Goal: Task Accomplishment & Management: Complete application form

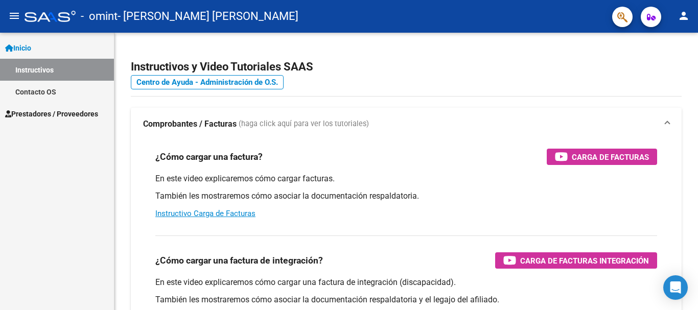
click at [73, 113] on span "Prestadores / Proveedores" at bounding box center [51, 113] width 93 height 11
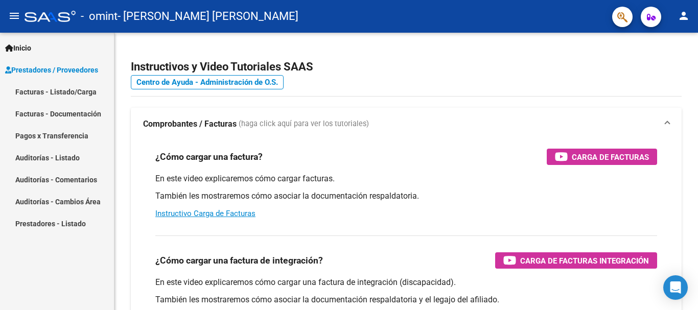
click at [99, 95] on link "Facturas - Listado/Carga" at bounding box center [57, 92] width 114 height 22
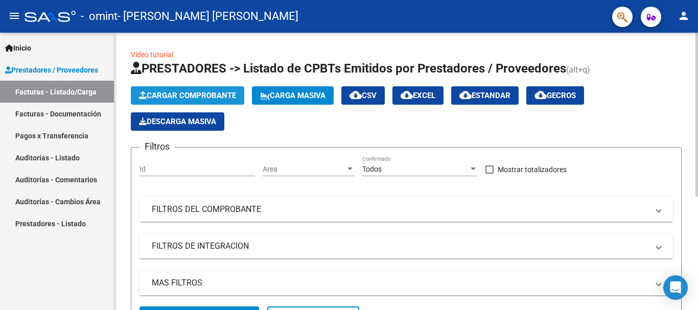
click at [190, 95] on span "Cargar Comprobante" at bounding box center [187, 95] width 97 height 9
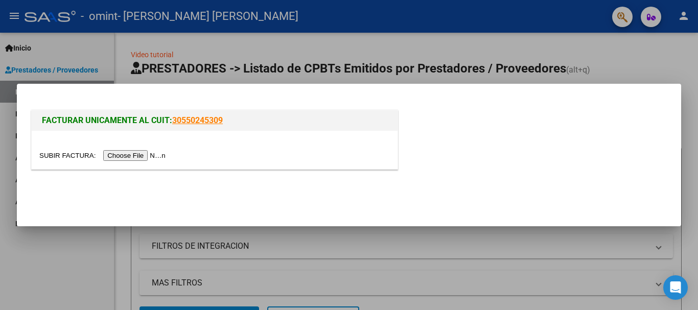
click at [158, 157] on input "file" at bounding box center [103, 155] width 129 height 11
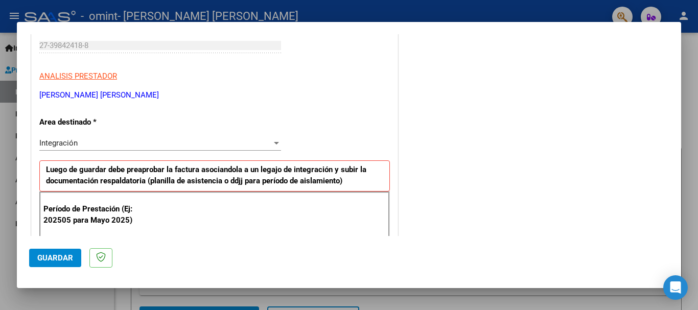
scroll to position [177, 0]
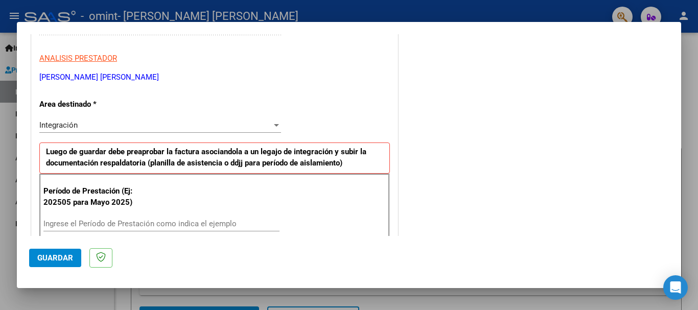
click at [264, 127] on div "Integración" at bounding box center [155, 125] width 233 height 9
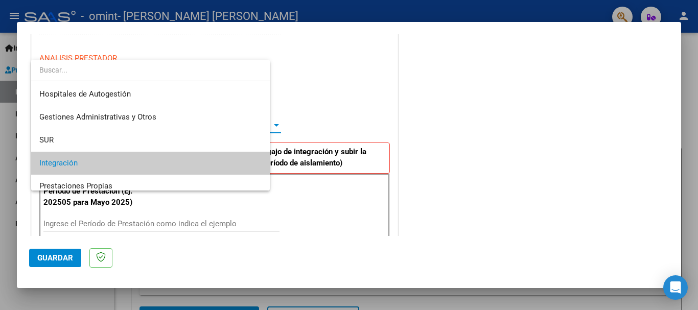
scroll to position [38, 0]
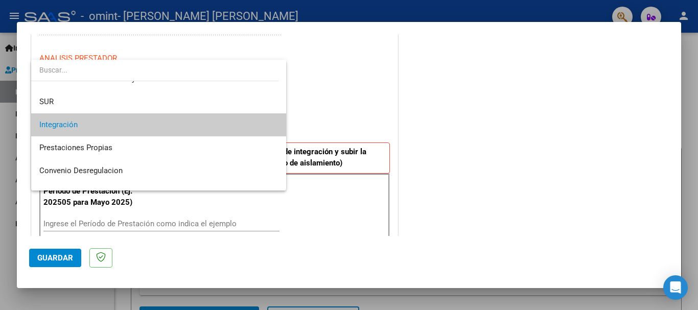
click at [238, 126] on span "Integración" at bounding box center [158, 124] width 239 height 23
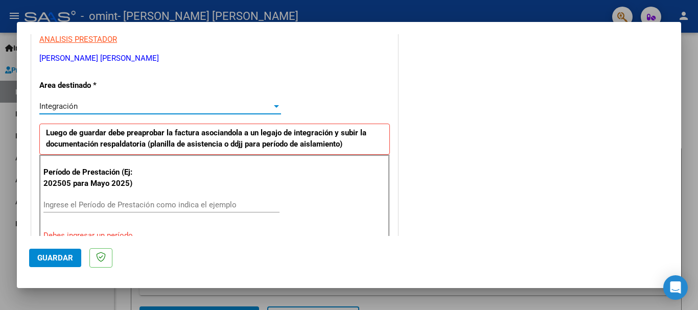
scroll to position [177, 0]
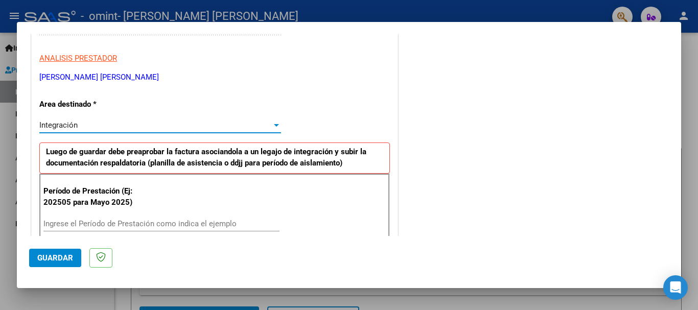
click at [161, 227] on input "Ingrese el Período de Prestación como indica el ejemplo" at bounding box center [161, 223] width 236 height 9
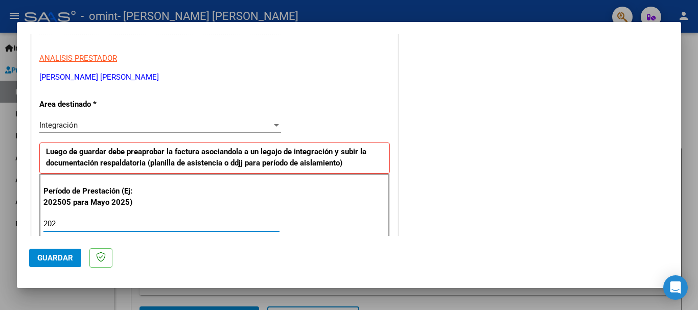
type input "2025"
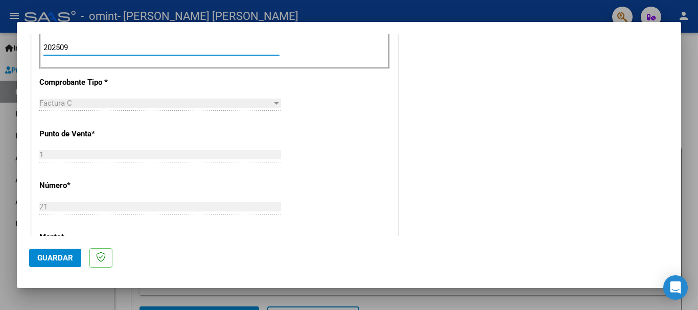
scroll to position [698, 0]
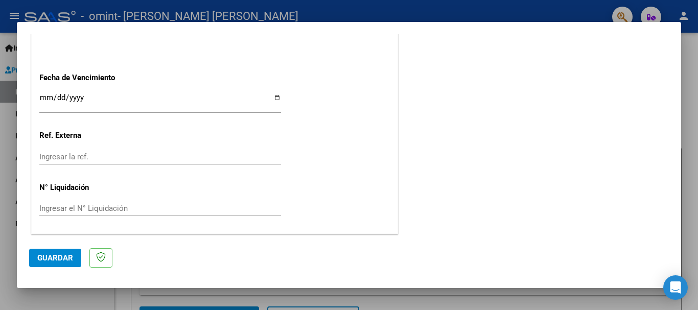
type input "202509"
click at [64, 254] on span "Guardar" at bounding box center [55, 257] width 36 height 9
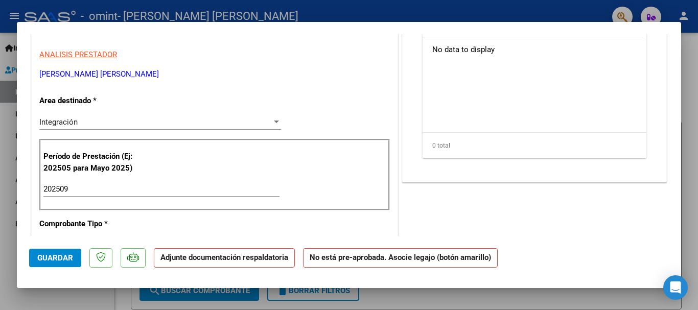
scroll to position [0, 0]
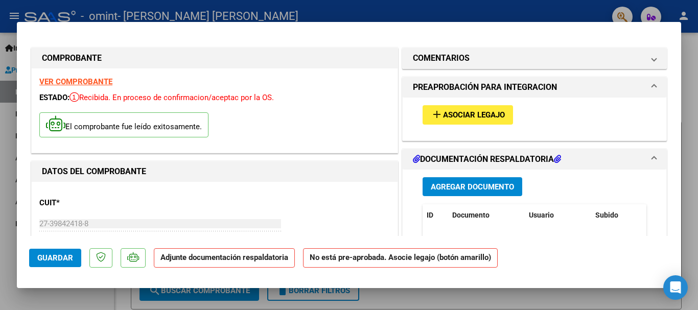
click at [478, 185] on span "Agregar Documento" at bounding box center [472, 186] width 83 height 9
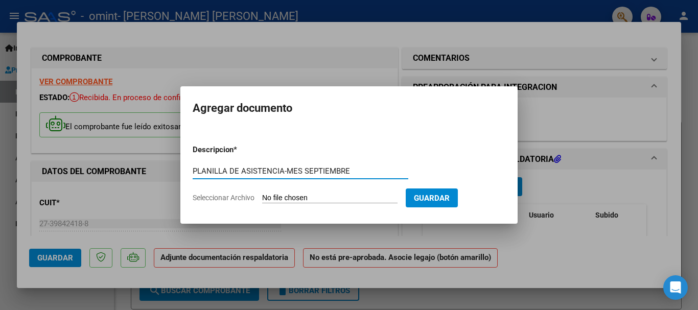
type input "PLANILLA DE ASISTENCIA-MES SEPTIEMBRE"
click at [335, 193] on form "Descripcion * PLANILLA DE ASISTENCIA-MES SEPTIEMBRE Escriba aquí una descripcio…" at bounding box center [349, 173] width 313 height 75
click at [232, 196] on span "Seleccionar Archivo" at bounding box center [224, 198] width 62 height 8
click at [262, 196] on input "Seleccionar Archivo" at bounding box center [329, 199] width 135 height 10
type input "C:\fakepath\FACTURA [PERSON_NAME]-[DATE].pdf"
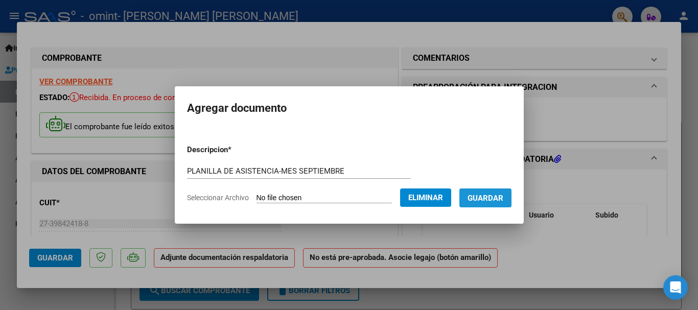
click at [503, 200] on span "Guardar" at bounding box center [486, 198] width 36 height 9
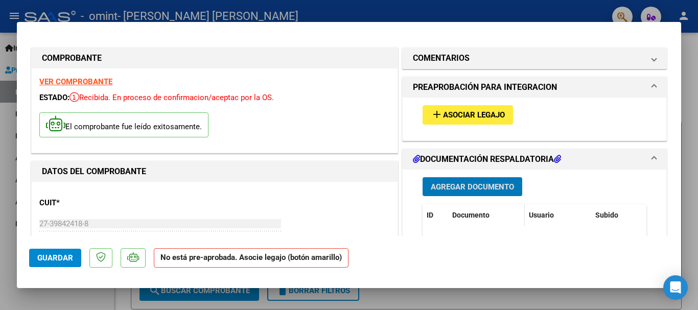
click at [459, 215] on span "Documento" at bounding box center [470, 215] width 37 height 8
click at [484, 214] on span "Documento" at bounding box center [470, 215] width 37 height 8
click at [652, 155] on mat-expansion-panel-header "DOCUMENTACIÓN RESPALDATORIA" at bounding box center [535, 159] width 264 height 20
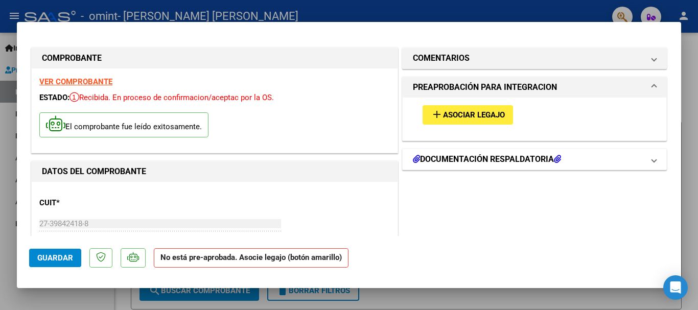
click at [652, 155] on mat-expansion-panel-header "DOCUMENTACIÓN RESPALDATORIA" at bounding box center [535, 159] width 264 height 20
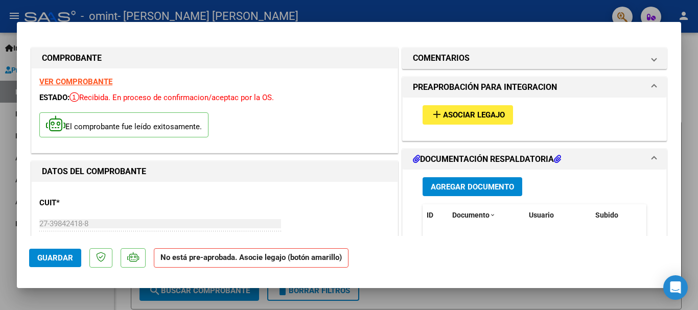
click at [500, 188] on span "Agregar Documento" at bounding box center [472, 186] width 83 height 9
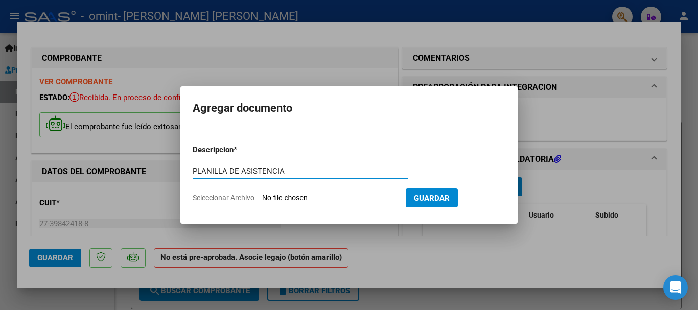
type input "PLANILLA DE ASISTENCIA"
click at [250, 195] on span "Seleccionar Archivo" at bounding box center [224, 198] width 62 height 8
click at [262, 195] on input "Seleccionar Archivo" at bounding box center [329, 199] width 135 height 10
type input "C:\fakepath\FACTURA [PERSON_NAME]-[DATE].pdf"
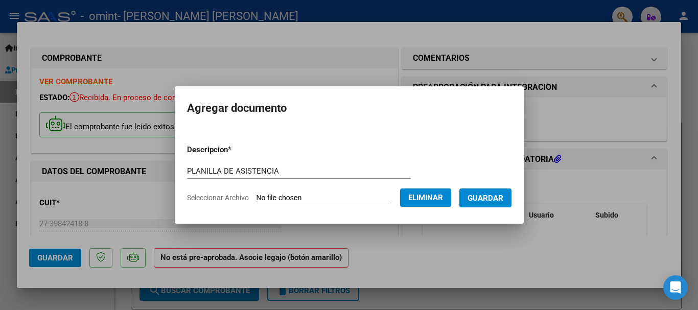
click at [421, 195] on span "Eliminar" at bounding box center [425, 197] width 35 height 9
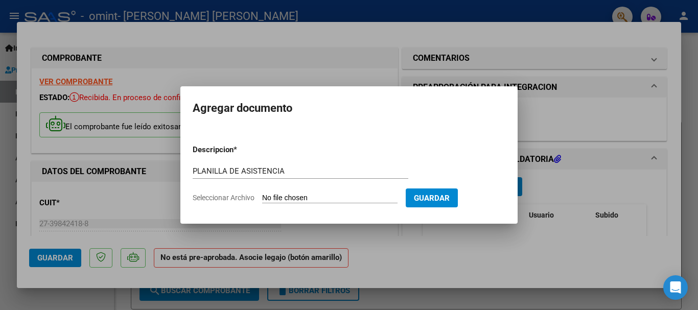
click at [201, 200] on span "Seleccionar Archivo" at bounding box center [224, 198] width 62 height 8
click at [262, 200] on input "Seleccionar Archivo" at bounding box center [329, 199] width 135 height 10
type input "C:\fakepath\PLANILLA ASISTENCIA [PERSON_NAME]-SEPTIEMBRE.pdf"
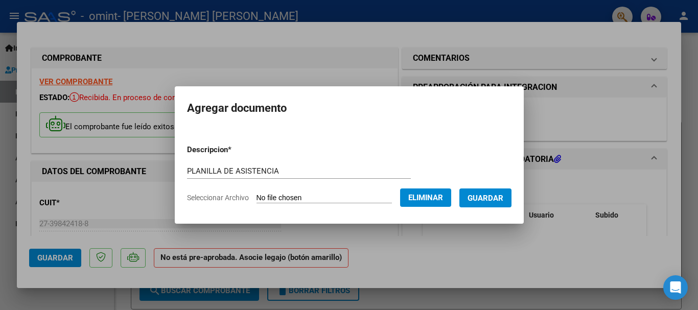
click at [501, 201] on span "Guardar" at bounding box center [486, 198] width 36 height 9
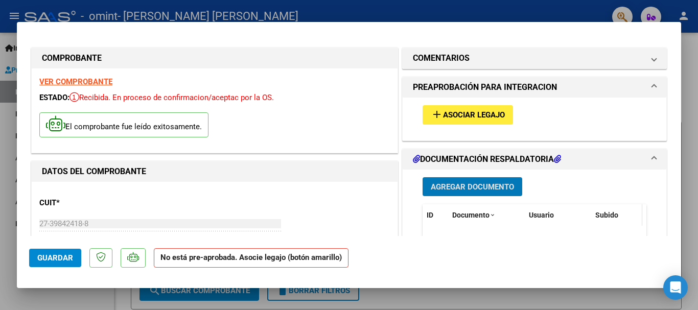
click at [611, 219] on span "Subido" at bounding box center [606, 215] width 23 height 8
click at [554, 162] on icon at bounding box center [557, 159] width 7 height 8
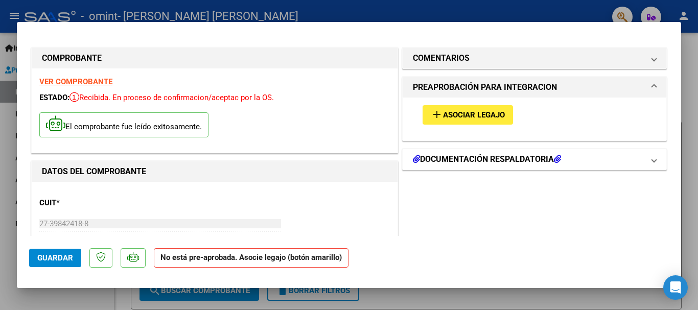
click at [554, 162] on icon at bounding box center [557, 159] width 7 height 8
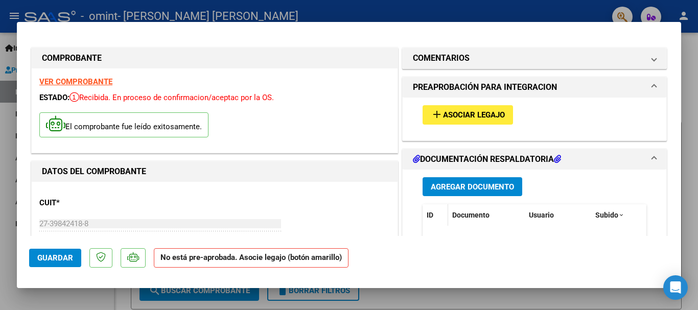
click at [427, 216] on span "ID" at bounding box center [430, 215] width 7 height 8
click at [433, 214] on span at bounding box center [436, 215] width 6 height 7
click at [459, 213] on span "Documento" at bounding box center [470, 215] width 37 height 8
click at [529, 219] on div "Usuario" at bounding box center [558, 216] width 58 height 12
click at [537, 213] on span "Usuario" at bounding box center [541, 215] width 25 height 8
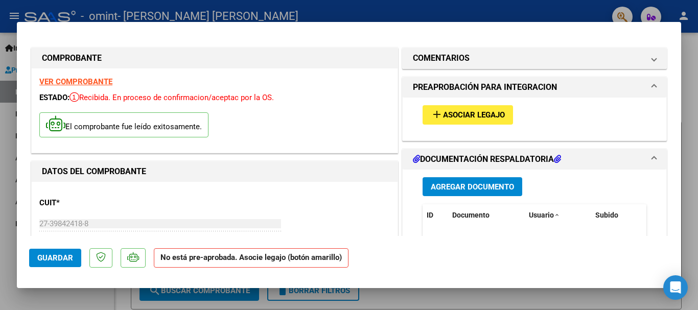
click at [644, 88] on span "PREAPROBACIÓN PARA INTEGRACION" at bounding box center [532, 87] width 239 height 12
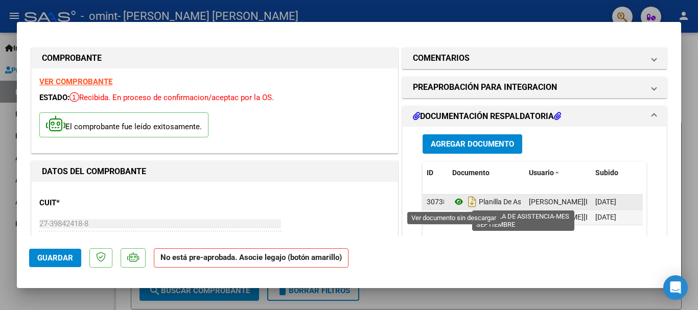
click at [454, 201] on icon at bounding box center [458, 202] width 13 height 12
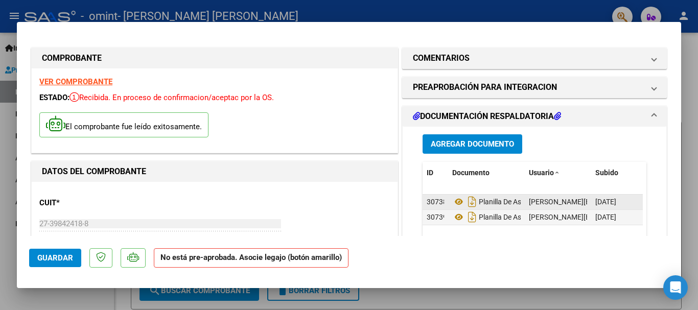
drag, startPoint x: 438, startPoint y: 203, endPoint x: 425, endPoint y: 199, distance: 14.3
click at [427, 199] on span "30738" at bounding box center [437, 202] width 20 height 8
click at [618, 171] on div "Subido" at bounding box center [616, 173] width 43 height 12
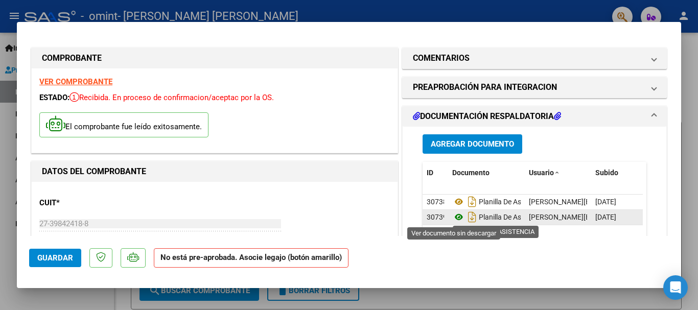
click at [458, 221] on icon at bounding box center [458, 217] width 13 height 12
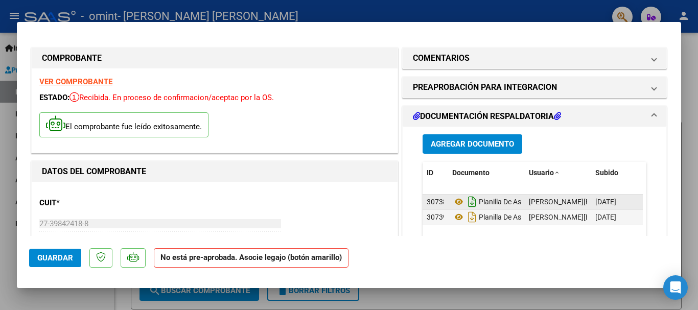
drag, startPoint x: 485, startPoint y: 202, endPoint x: 467, endPoint y: 202, distance: 18.4
drag, startPoint x: 467, startPoint y: 202, endPoint x: 436, endPoint y: 203, distance: 31.2
drag, startPoint x: 436, startPoint y: 203, endPoint x: 519, endPoint y: 260, distance: 100.1
click at [519, 260] on mat-dialog-actions "Guardar No está pre-aprobada. Asocie legajo (botón amarillo)" at bounding box center [349, 256] width 640 height 40
click at [649, 119] on mat-expansion-panel-header "DOCUMENTACIÓN RESPALDATORIA" at bounding box center [535, 116] width 264 height 20
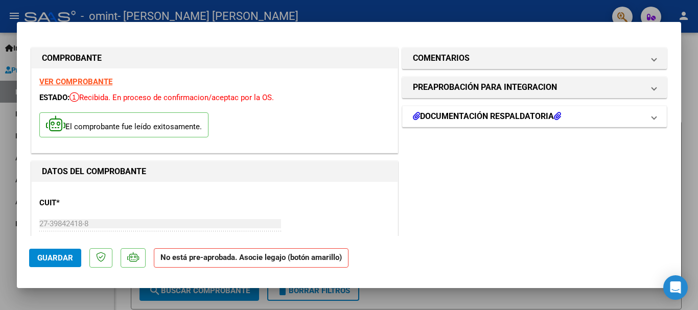
click at [649, 119] on mat-expansion-panel-header "DOCUMENTACIÓN RESPALDATORIA" at bounding box center [535, 116] width 264 height 20
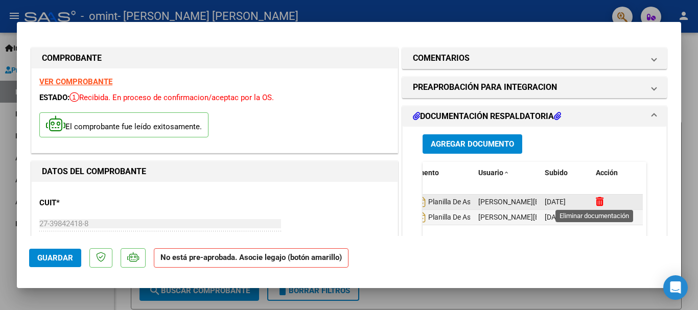
click at [596, 202] on icon at bounding box center [600, 202] width 8 height 10
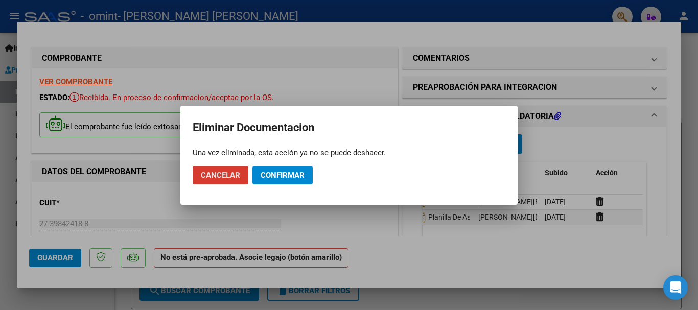
click at [280, 173] on span "Confirmar" at bounding box center [283, 175] width 44 height 9
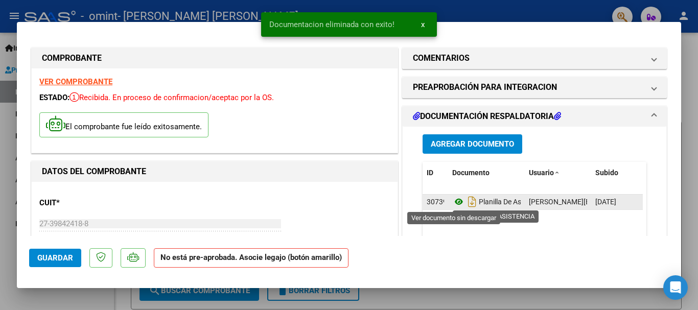
click at [452, 202] on icon at bounding box center [458, 202] width 13 height 12
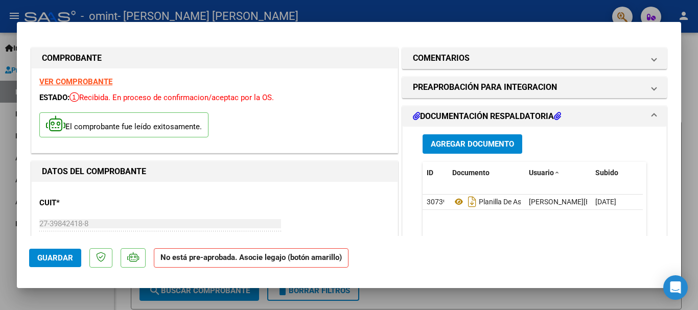
click at [42, 257] on span "Guardar" at bounding box center [55, 257] width 36 height 9
type input "$ 0,00"
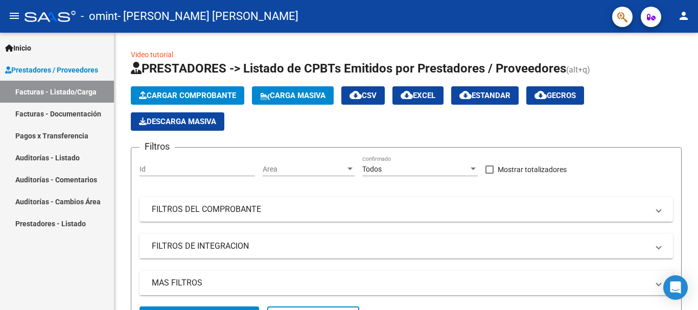
click at [84, 118] on link "Facturas - Documentación" at bounding box center [57, 114] width 114 height 22
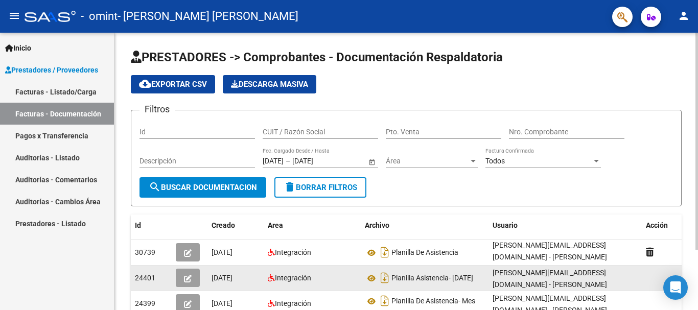
scroll to position [7, 0]
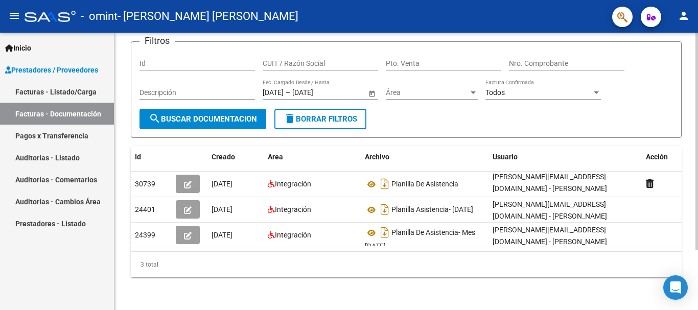
click at [698, 189] on div at bounding box center [696, 201] width 3 height 217
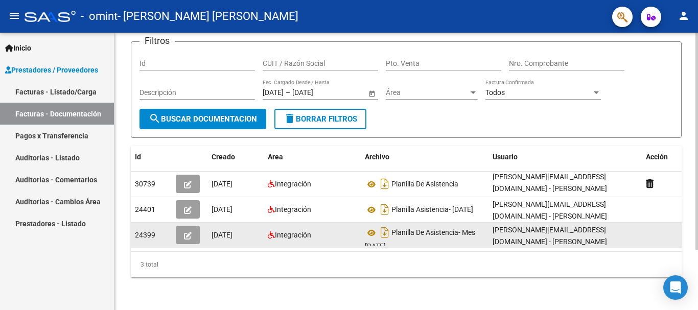
scroll to position [0, 0]
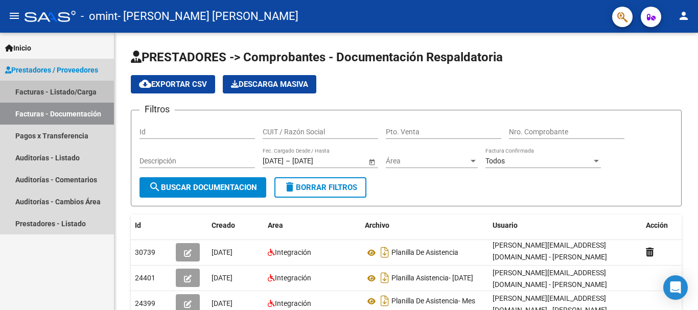
click at [66, 94] on link "Facturas - Listado/Carga" at bounding box center [57, 92] width 114 height 22
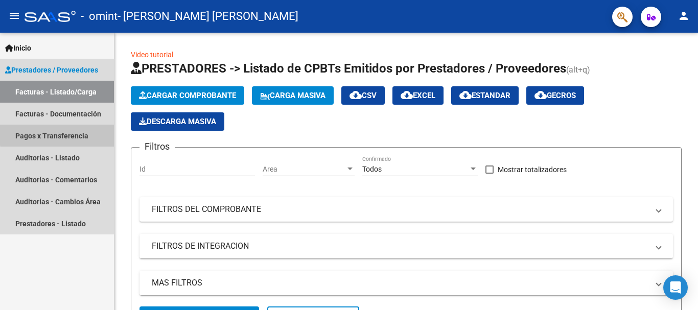
click at [75, 130] on link "Pagos x Transferencia" at bounding box center [57, 136] width 114 height 22
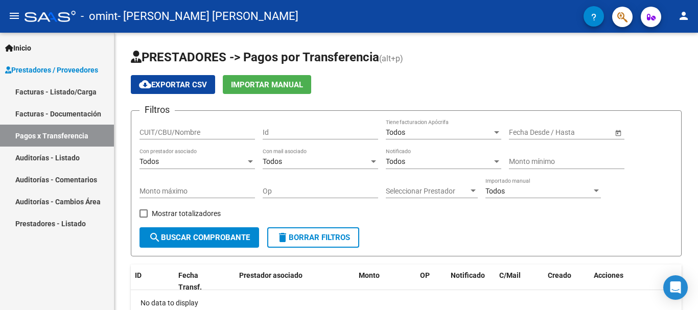
click at [91, 97] on link "Facturas - Listado/Carga" at bounding box center [57, 92] width 114 height 22
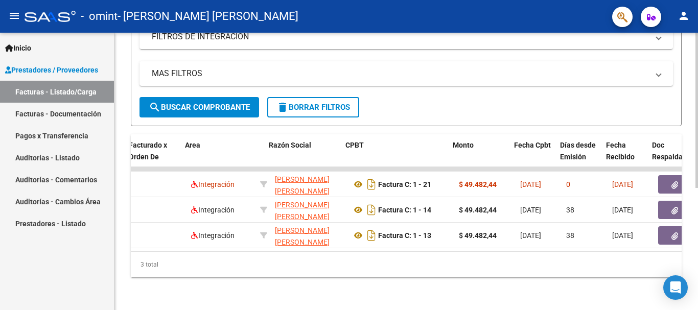
scroll to position [0, 149]
